Goal: Go to known website: Access a specific website the user already knows

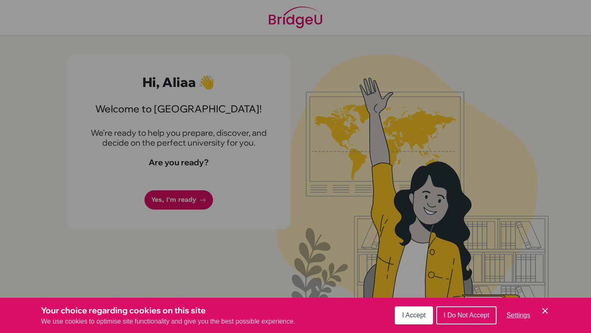
click at [399, 315] on button "I Accept" at bounding box center [414, 316] width 38 height 18
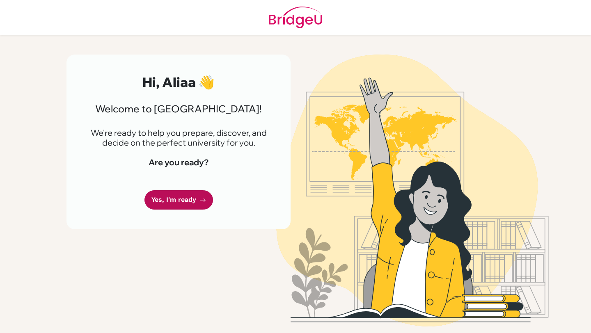
click at [187, 202] on link "Yes, I'm ready" at bounding box center [178, 199] width 69 height 19
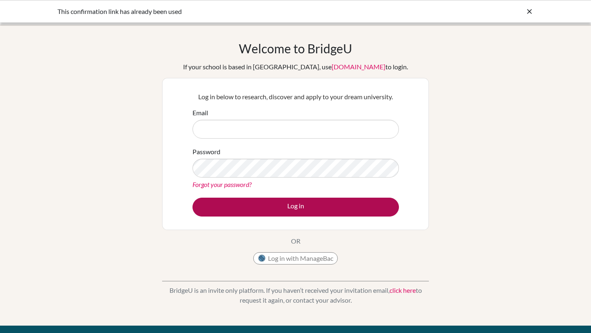
type input "40975@aisa.sch.ae"
click at [257, 211] on button "Log in" at bounding box center [295, 207] width 206 height 19
